Goal: Check status: Check status

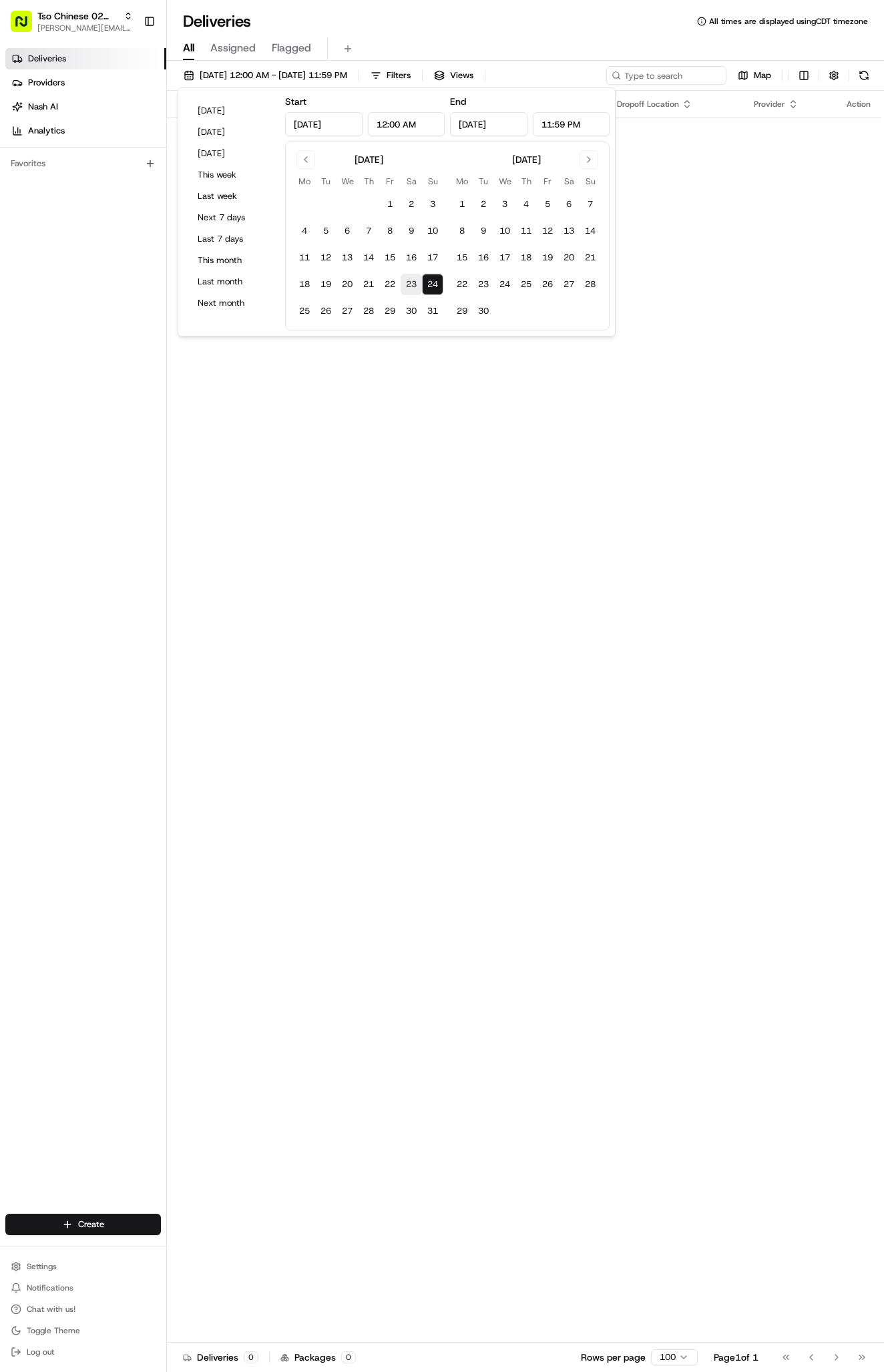
click at [412, 291] on button "23" at bounding box center [411, 284] width 21 height 21
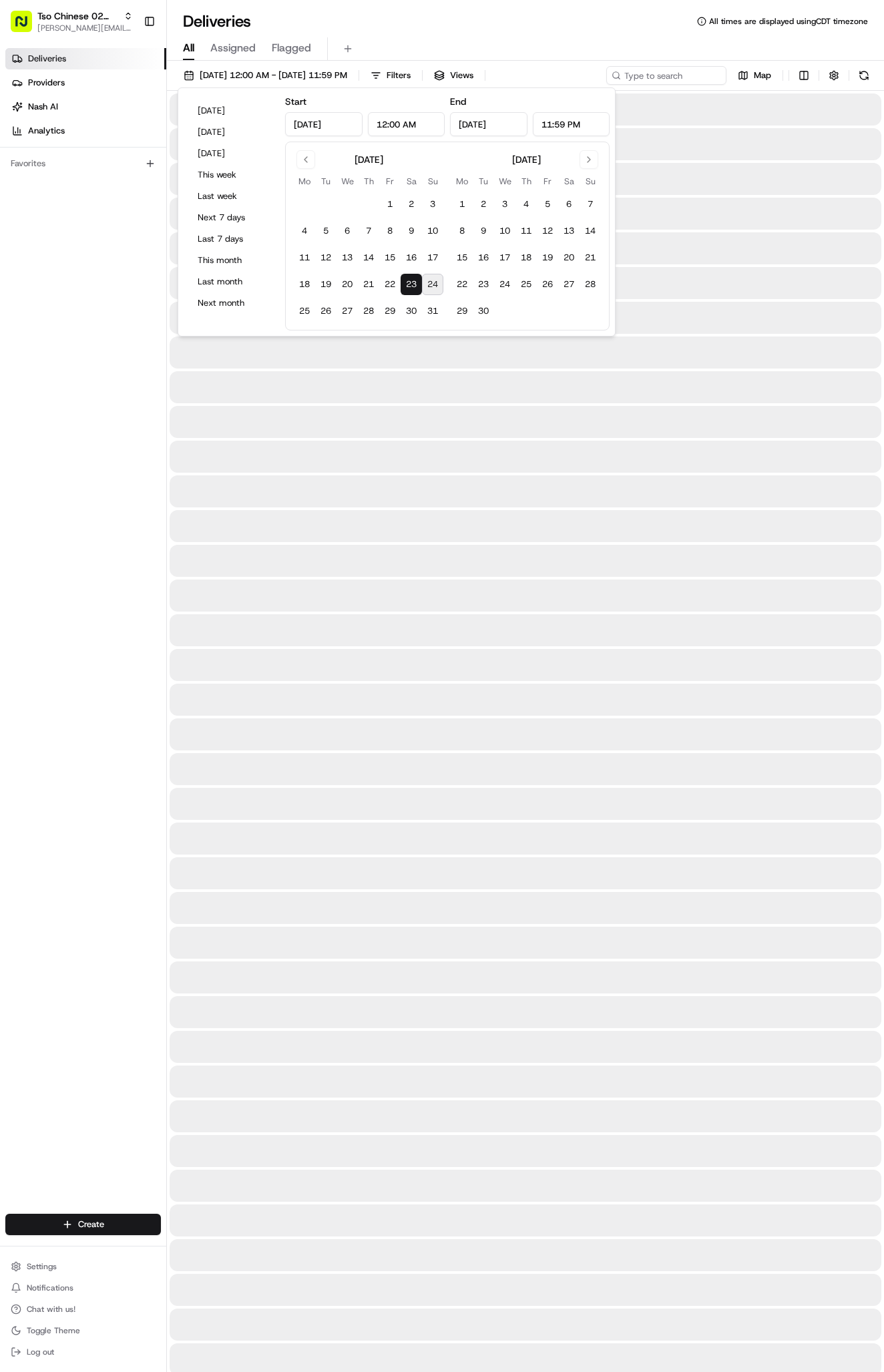
type input "[DATE]"
click at [412, 291] on button "23" at bounding box center [411, 284] width 21 height 21
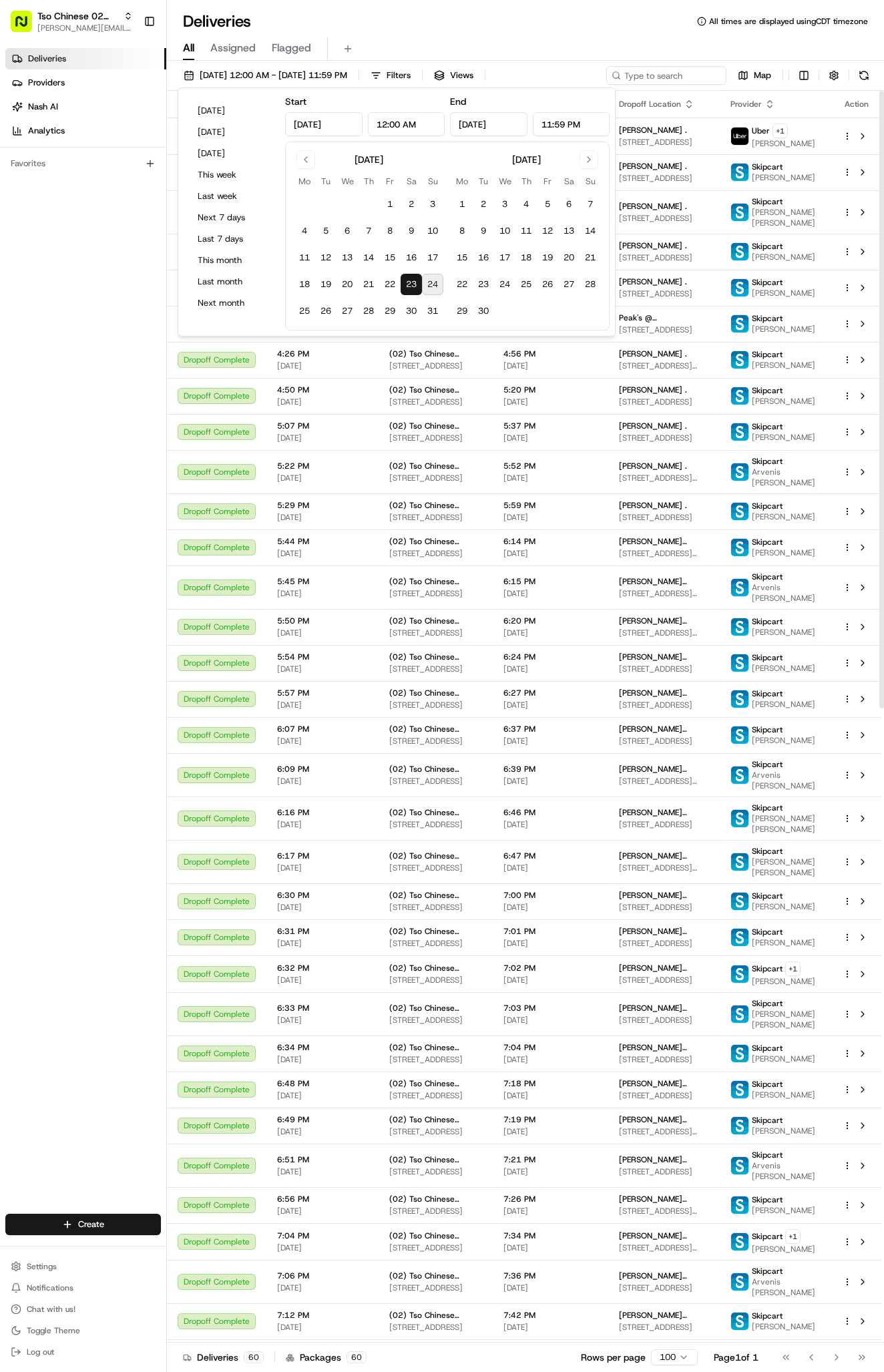
click at [128, 699] on div "Deliveries Providers [PERSON_NAME] Analytics Favorites" at bounding box center [83, 632] width 166 height 1179
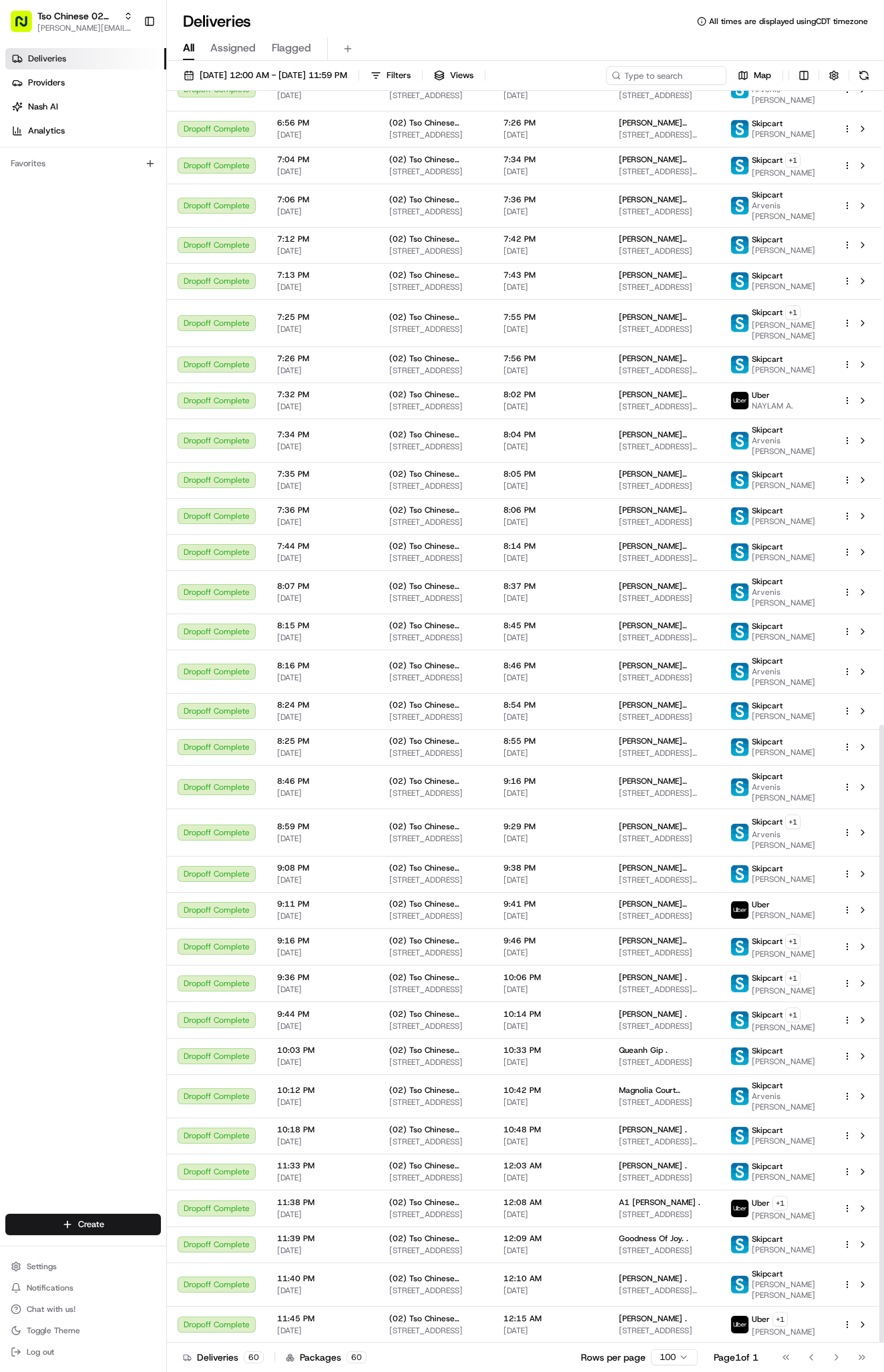
scroll to position [1284, 0]
click at [718, 1221] on td "A1 [PERSON_NAME] . [STREET_ADDRESS]" at bounding box center [663, 1207] width 112 height 37
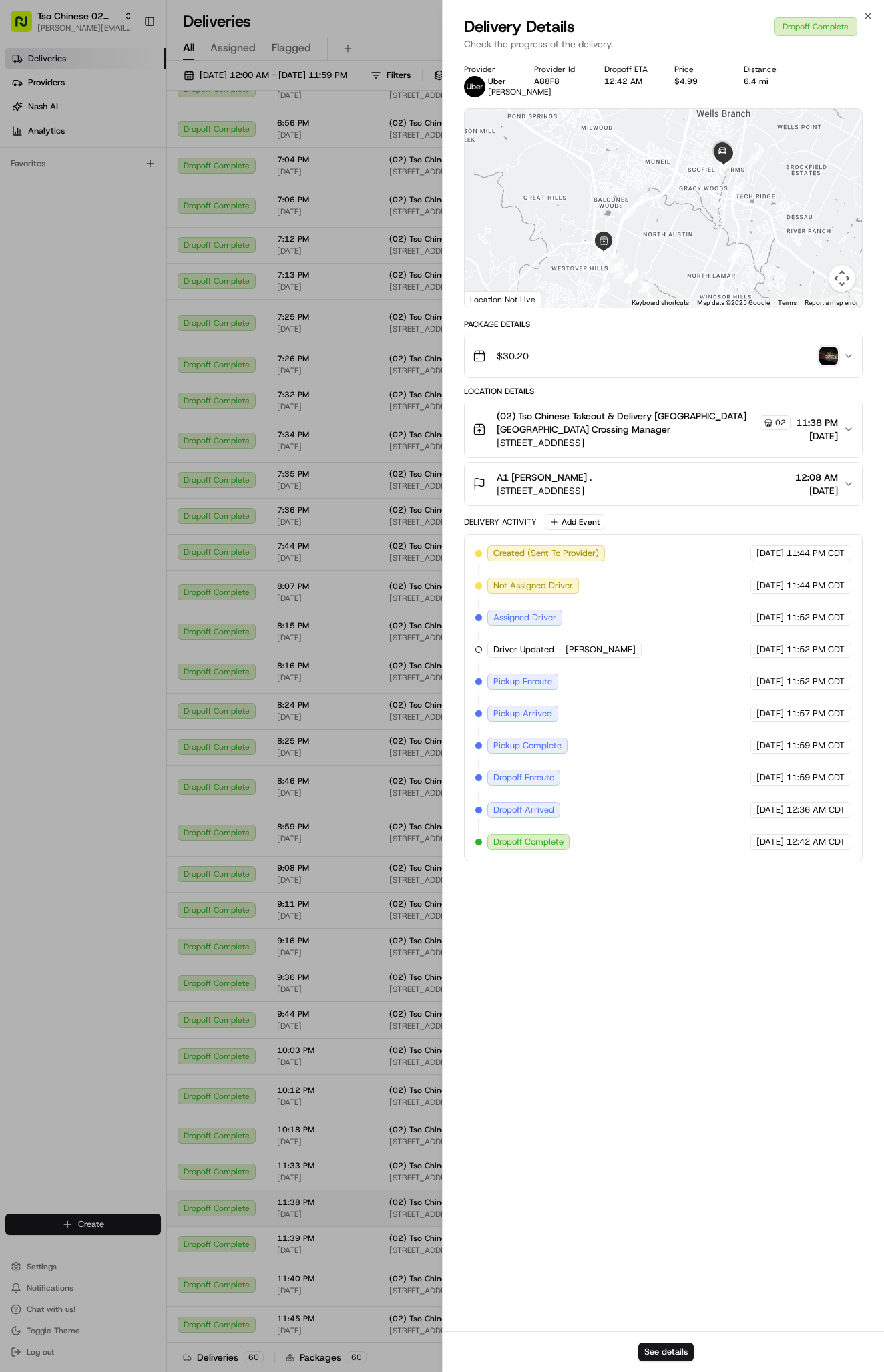
scroll to position [0, 0]
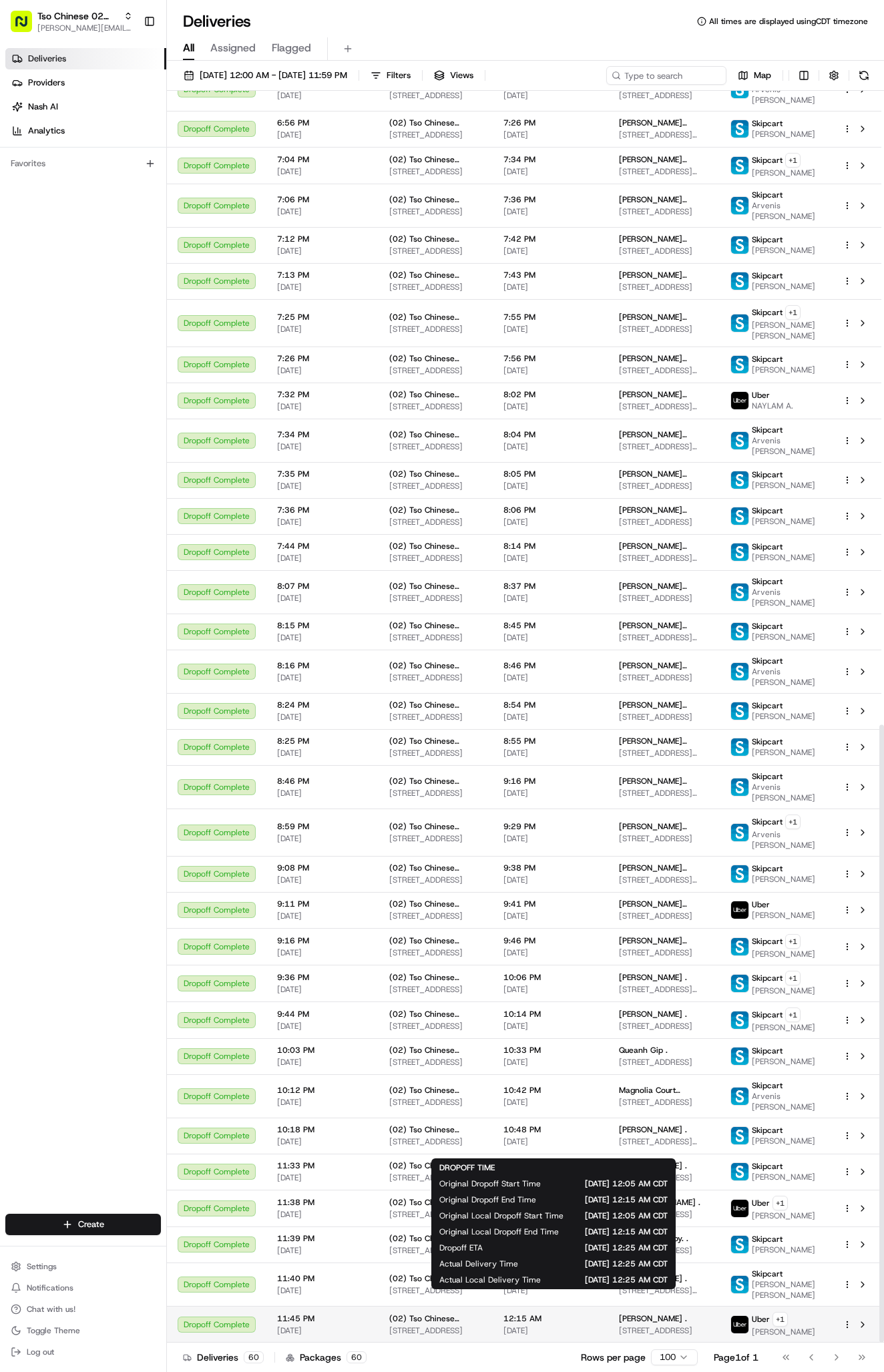
click at [608, 1317] on td "12:15 AM [DATE]" at bounding box center [550, 1323] width 115 height 37
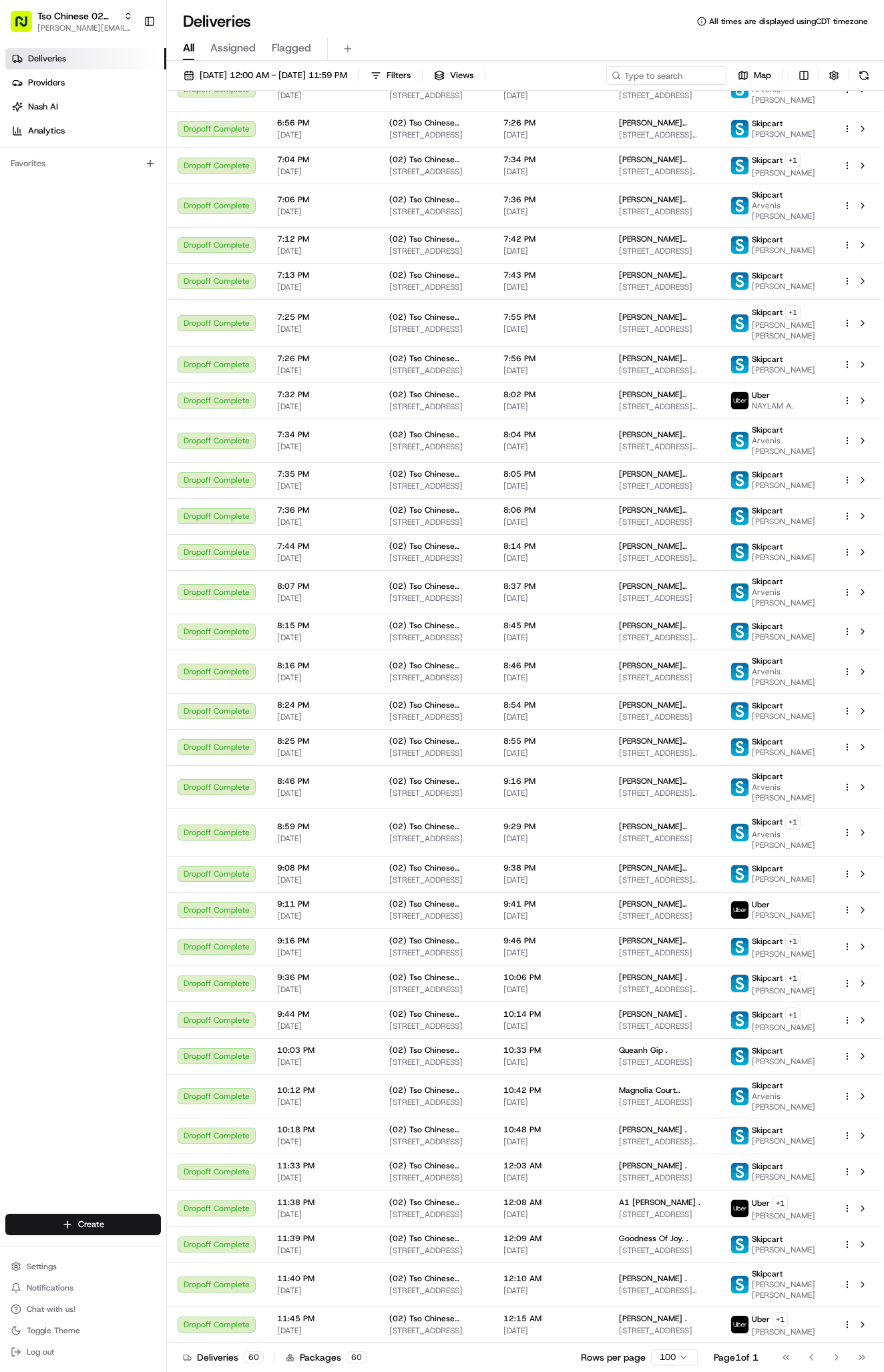
click at [280, 69] on span "[DATE] 12:00 AM - [DATE] 11:59 PM" at bounding box center [273, 75] width 147 height 12
click at [309, 71] on span "[DATE] 12:00 AM - [DATE] 11:59 PM" at bounding box center [273, 75] width 147 height 12
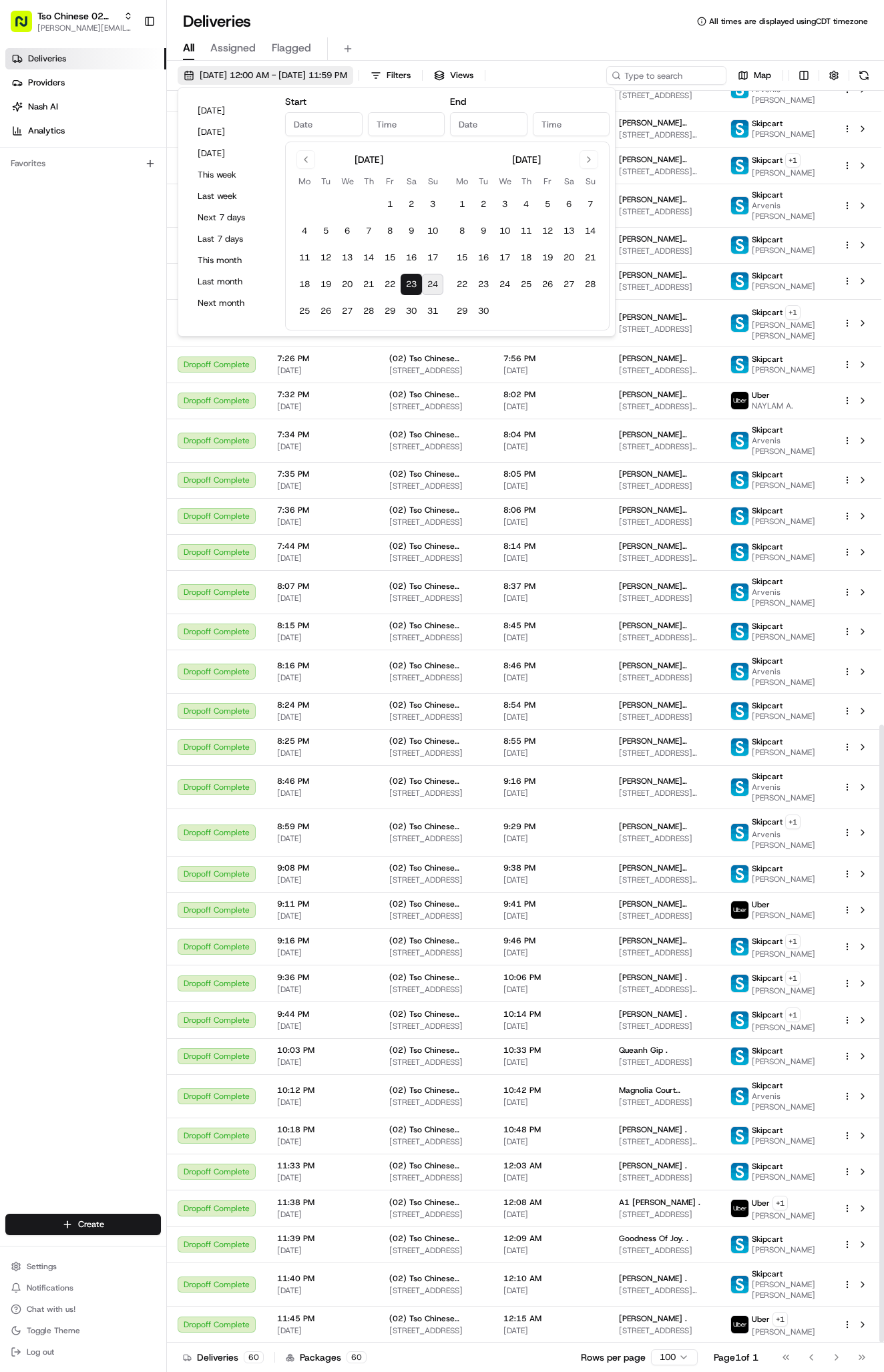
type input "[DATE]"
type input "12:00 AM"
type input "[DATE]"
type input "11:59 PM"
click at [430, 285] on button "24" at bounding box center [432, 284] width 21 height 21
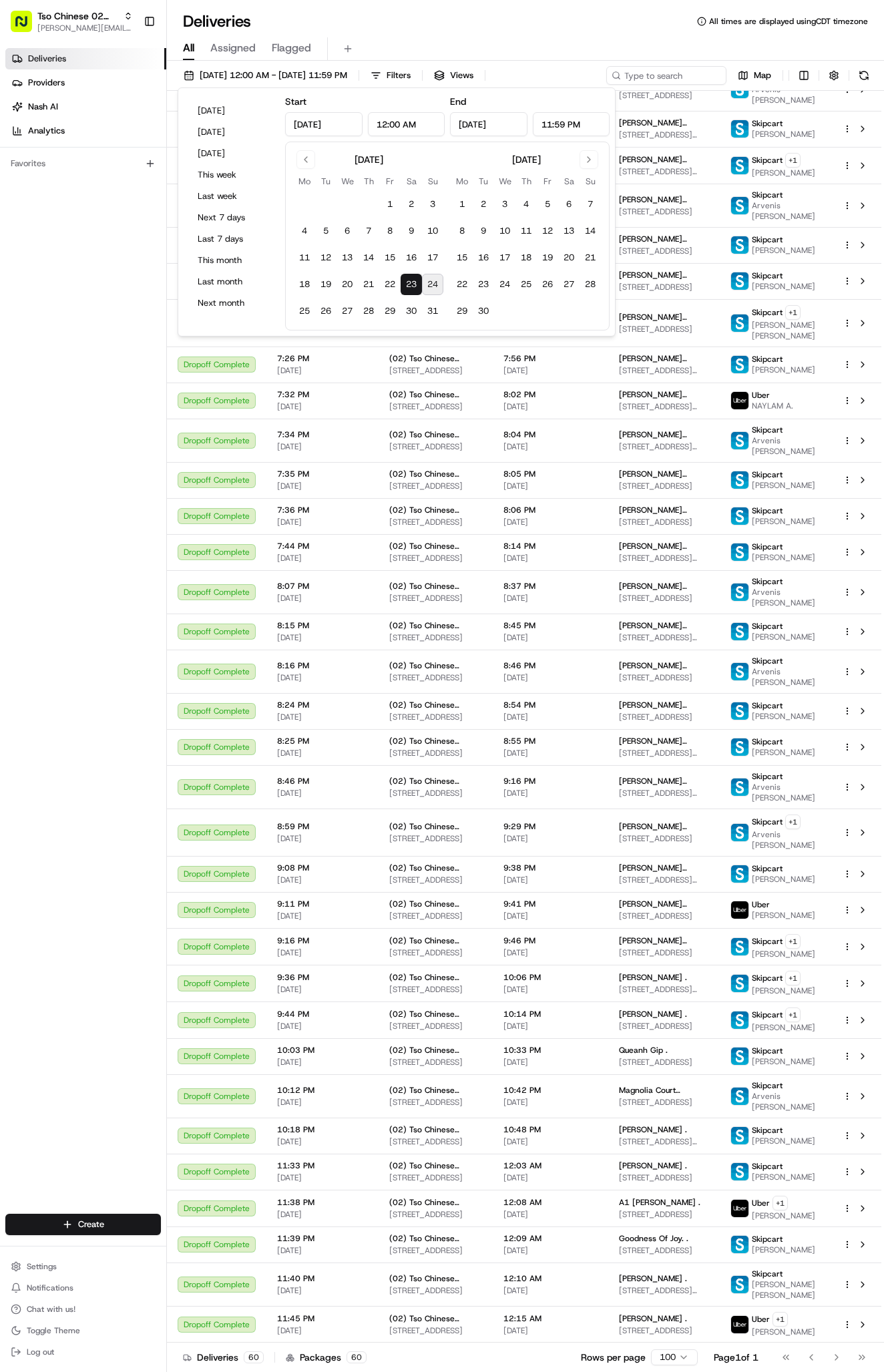
type input "[DATE]"
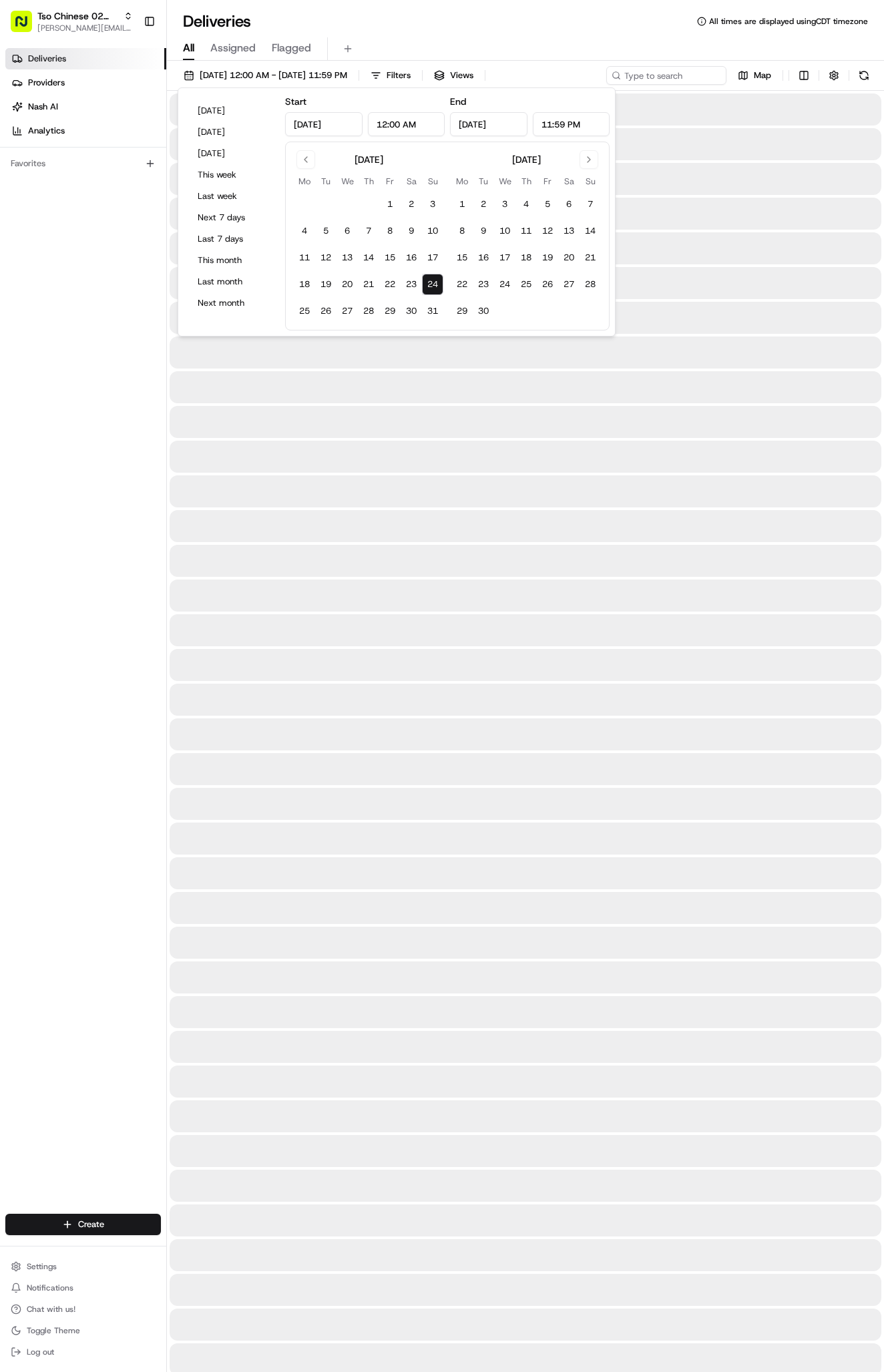
click at [430, 285] on button "24" at bounding box center [432, 284] width 21 height 21
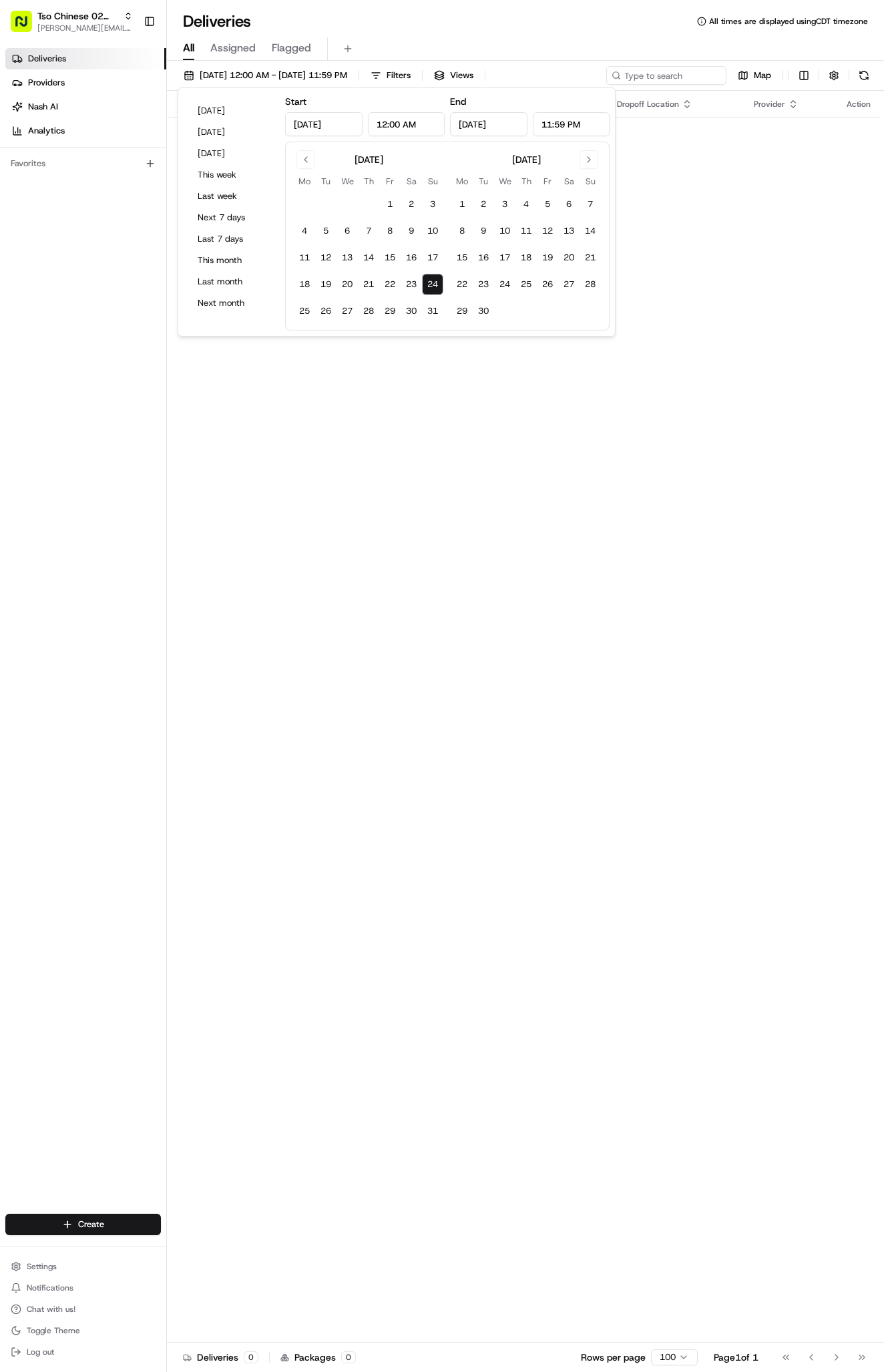
click at [430, 285] on button "24" at bounding box center [432, 284] width 21 height 21
